Goal: Information Seeking & Learning: Learn about a topic

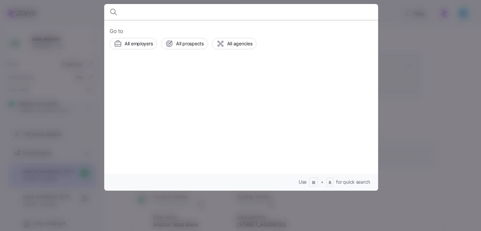
scroll to position [37, 0]
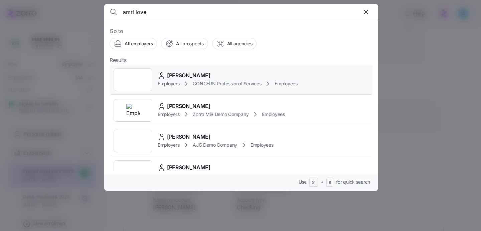
type input "amri love"
click at [178, 65] on div "Amri Love Employers CONCERN Professional Services Employees" at bounding box center [240, 79] width 263 height 31
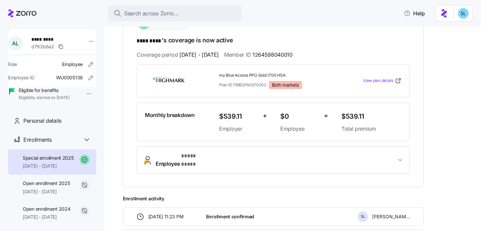
scroll to position [126, 0]
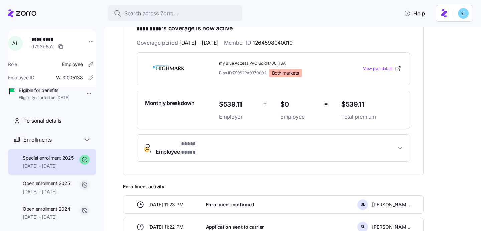
click at [301, 145] on span "Employee * **** **** *" at bounding box center [276, 148] width 240 height 16
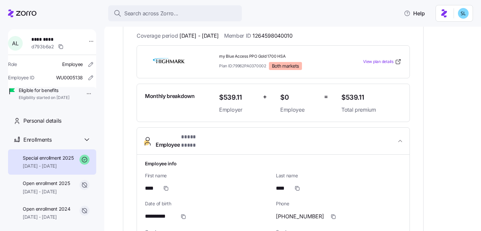
scroll to position [141, 0]
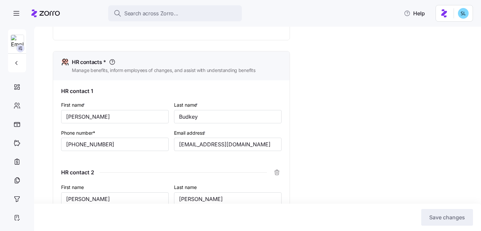
scroll to position [272, 0]
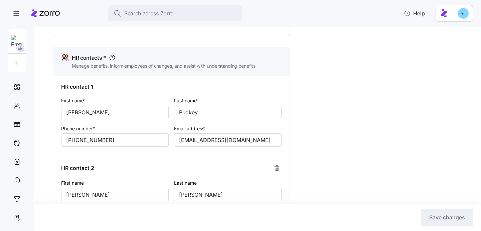
click at [216, 157] on div "First name * Andrea Last name * Budkey Phone number* (724) 933-5174 Email addre…" at bounding box center [171, 127] width 226 height 66
click at [211, 143] on input "abudkey@invisionhs.org" at bounding box center [227, 140] width 107 height 13
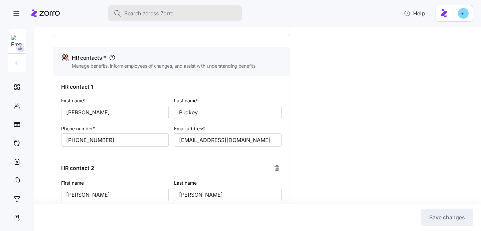
click at [178, 8] on button "Search across Zorro..." at bounding box center [175, 13] width 134 height 16
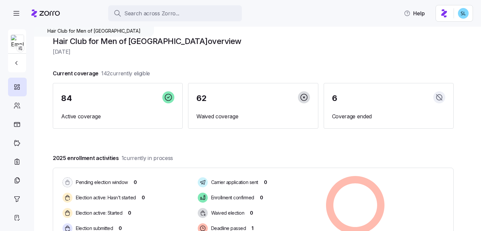
click at [198, 13] on div "Search across Zorro..." at bounding box center [174, 13] width 123 height 8
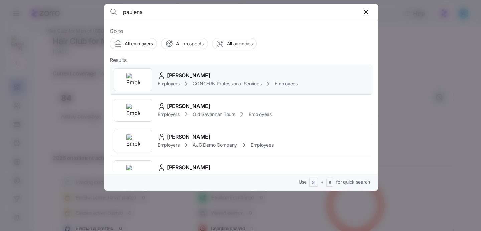
type input "paulena"
click at [223, 71] on div "[PERSON_NAME] Employers CONCERN Professional Services Employees" at bounding box center [240, 79] width 263 height 31
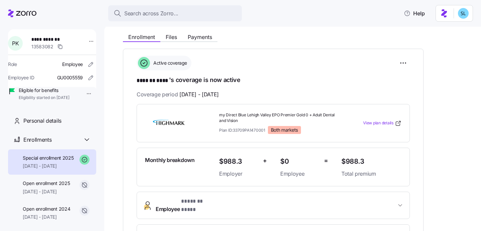
scroll to position [129, 0]
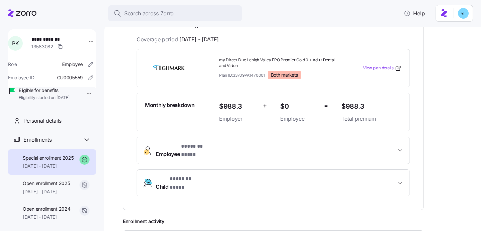
click at [237, 141] on button "Employee * ******* **** *" at bounding box center [273, 150] width 272 height 27
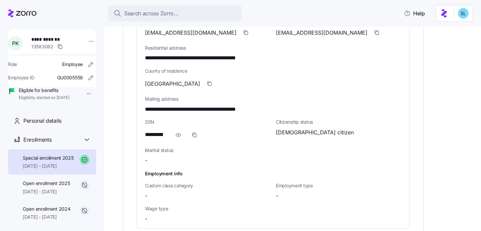
scroll to position [425, 0]
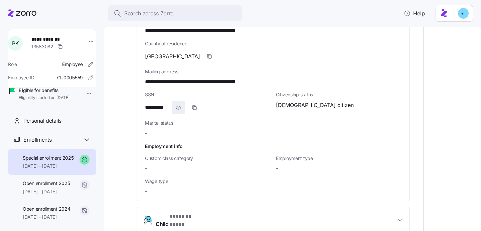
click at [182, 104] on span "button" at bounding box center [178, 107] width 13 height 13
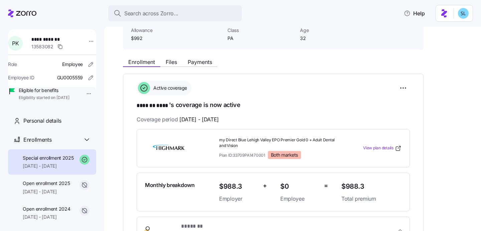
scroll to position [50, 0]
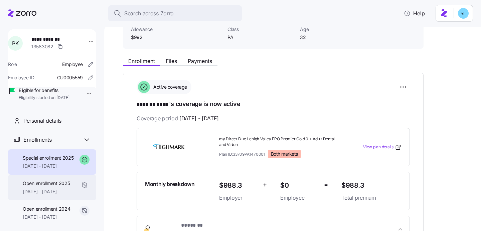
click at [50, 195] on span "01/01/2025 - 01/11/2025" at bounding box center [46, 192] width 47 height 7
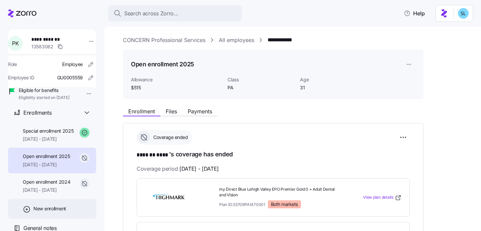
scroll to position [64, 0]
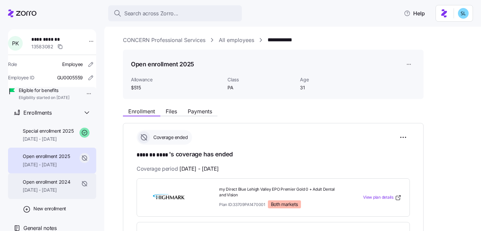
click at [45, 188] on span "07/01/2024 - 12/31/2024" at bounding box center [46, 190] width 47 height 7
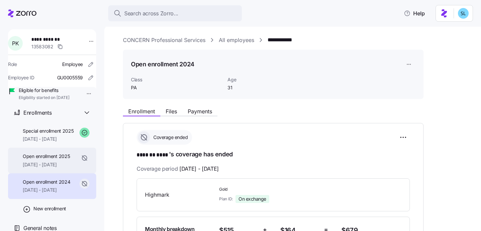
click at [53, 162] on span "01/01/2025 - 01/11/2025" at bounding box center [46, 165] width 47 height 7
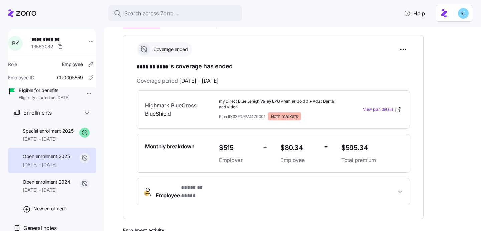
scroll to position [90, 0]
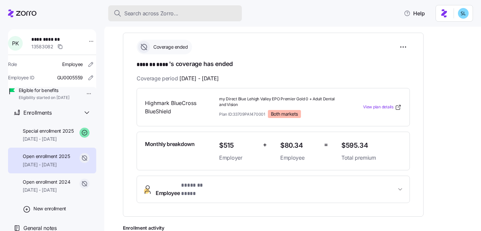
click at [202, 13] on div "Search across Zorro..." at bounding box center [174, 13] width 123 height 8
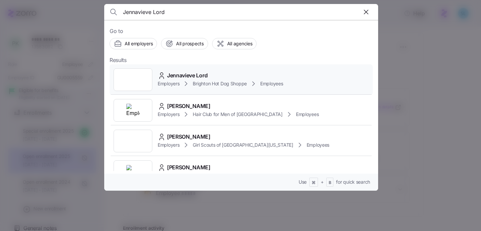
type input "Jennavieve Lord"
click at [233, 76] on div "Jennavieve Lord" at bounding box center [220, 75] width 125 height 8
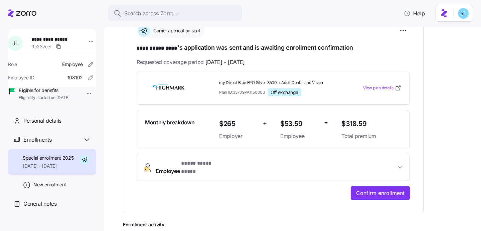
scroll to position [161, 0]
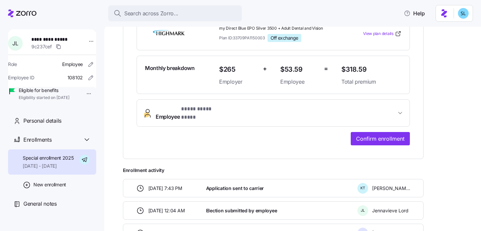
click at [296, 115] on button "**********" at bounding box center [273, 113] width 272 height 27
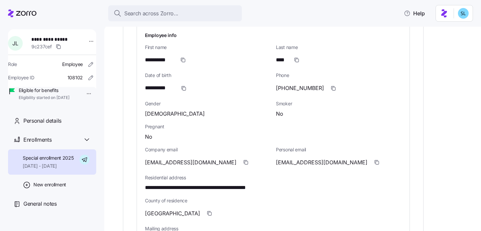
scroll to position [314, 0]
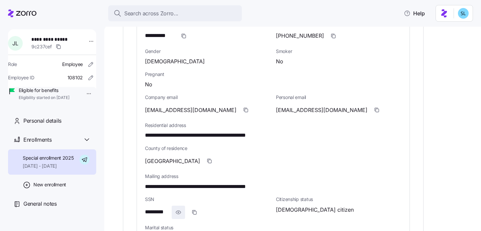
click at [175, 209] on icon "button" at bounding box center [178, 213] width 7 height 8
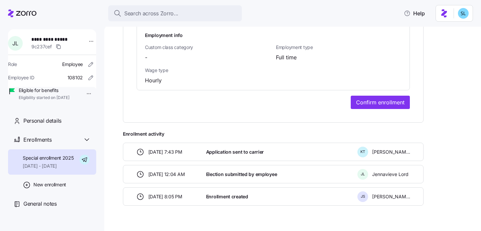
scroll to position [539, 0]
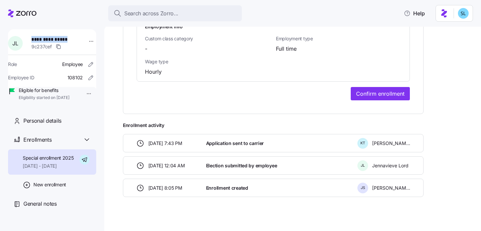
drag, startPoint x: 68, startPoint y: 40, endPoint x: 34, endPoint y: 41, distance: 34.7
click at [34, 41] on span "**********" at bounding box center [52, 39] width 43 height 7
copy span "**********"
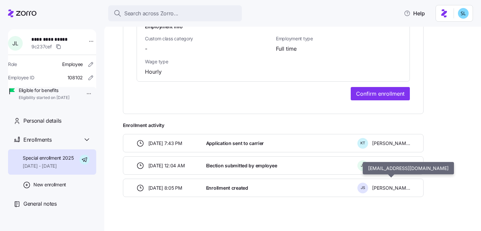
click at [381, 185] on span "Jody Stanislawski" at bounding box center [391, 188] width 38 height 7
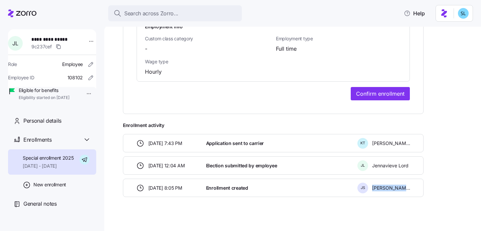
copy body "Jody Stanislawski"
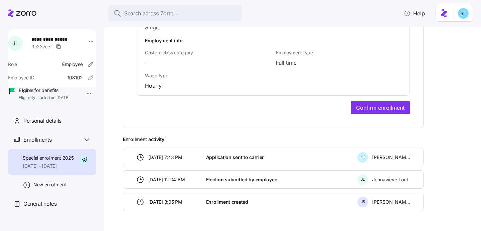
scroll to position [526, 0]
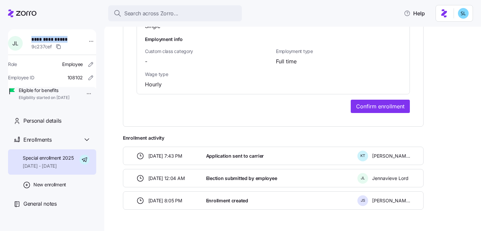
drag, startPoint x: 72, startPoint y: 39, endPoint x: 35, endPoint y: 40, distance: 37.4
click at [35, 40] on span "**********" at bounding box center [52, 39] width 43 height 7
copy span "**********"
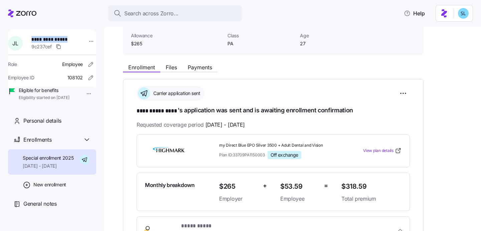
scroll to position [0, 0]
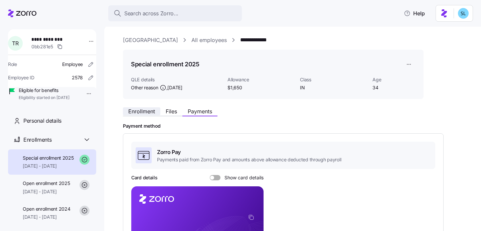
click at [158, 112] on button "Enrollment" at bounding box center [141, 111] width 37 height 8
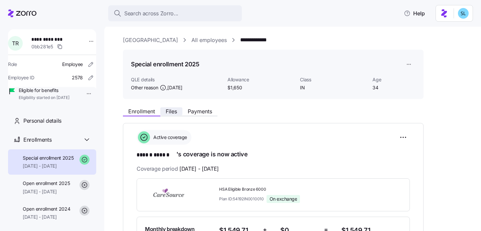
click at [178, 111] on button "Files" at bounding box center [171, 111] width 22 height 8
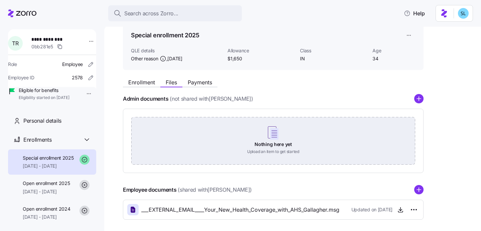
scroll to position [58, 0]
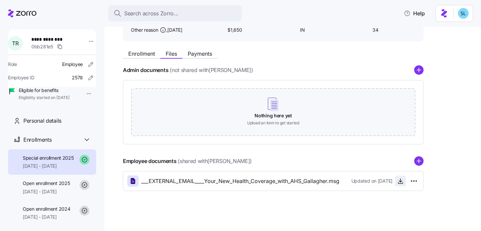
click at [400, 182] on icon "button" at bounding box center [400, 180] width 0 height 3
click at [468, 78] on div "**********" at bounding box center [292, 128] width 376 height 206
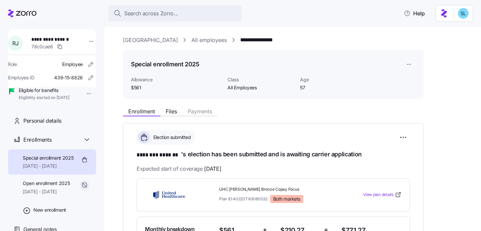
scroll to position [74, 0]
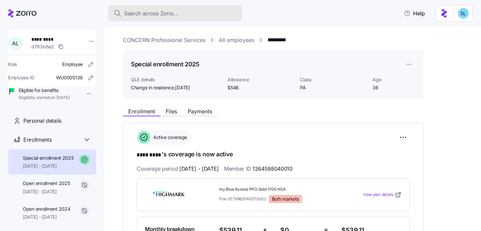
scroll to position [141, 0]
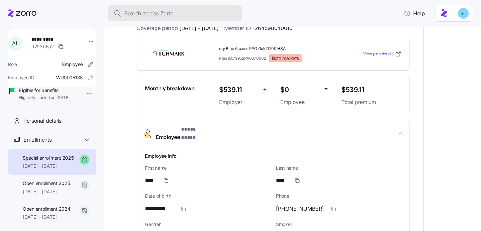
click at [178, 14] on div "Search across Zorro..." at bounding box center [174, 13] width 123 height 8
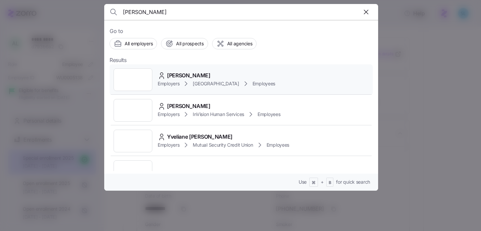
type input "thelma"
click at [202, 73] on span "Thelma Ramsey" at bounding box center [188, 75] width 43 height 8
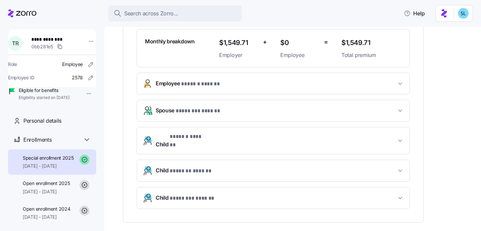
scroll to position [216, 0]
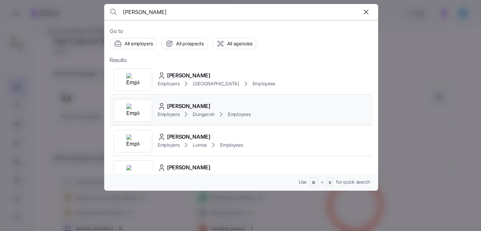
type input "[PERSON_NAME]"
click at [209, 106] on div "[PERSON_NAME]" at bounding box center [204, 106] width 93 height 8
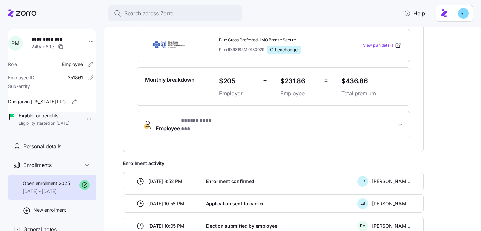
scroll to position [23, 0]
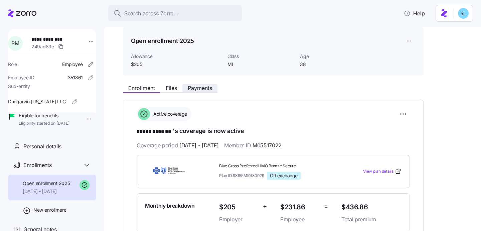
click at [198, 89] on span "Payments" at bounding box center [200, 87] width 24 height 5
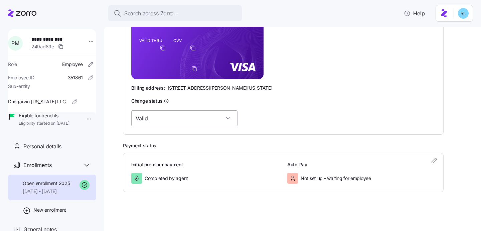
scroll to position [63, 0]
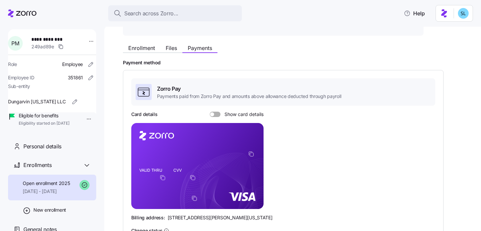
click at [155, 52] on div "Enrollment Files Payments" at bounding box center [170, 49] width 94 height 8
click at [154, 49] on span "Enrollment" at bounding box center [141, 47] width 27 height 5
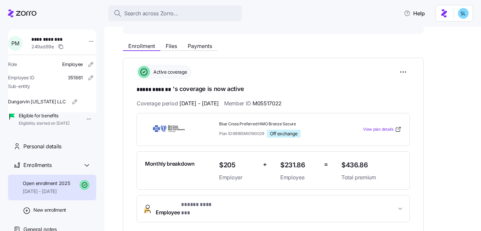
scroll to position [123, 0]
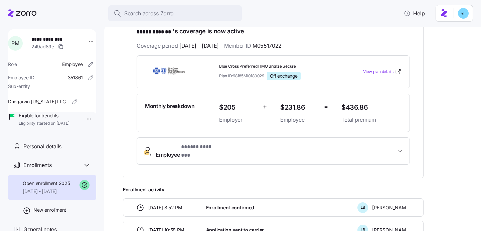
click at [273, 153] on button "Employee * ***** ******* *" at bounding box center [273, 151] width 272 height 27
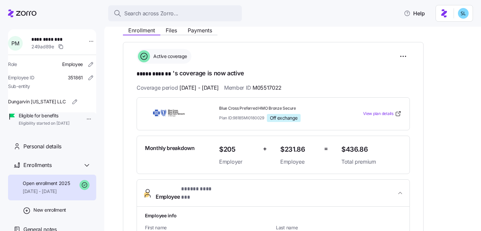
scroll to position [0, 0]
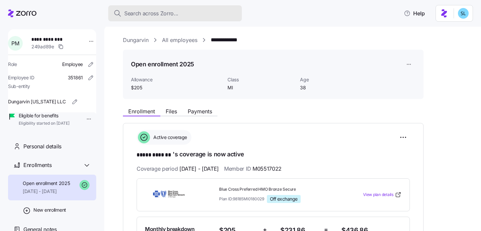
click at [217, 19] on button "Search across Zorro..." at bounding box center [175, 13] width 134 height 16
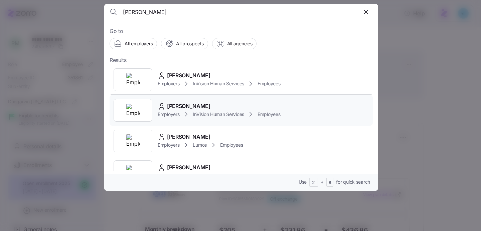
type input "[PERSON_NAME]"
click at [215, 98] on div "[PERSON_NAME] Employers InVision Human Services Employees" at bounding box center [240, 110] width 263 height 31
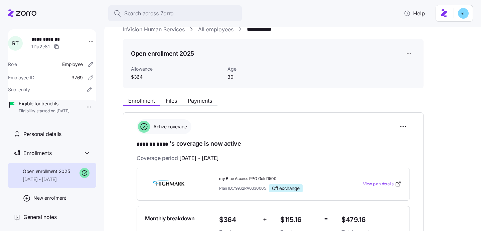
scroll to position [11, 0]
